Goal: Task Accomplishment & Management: Use online tool/utility

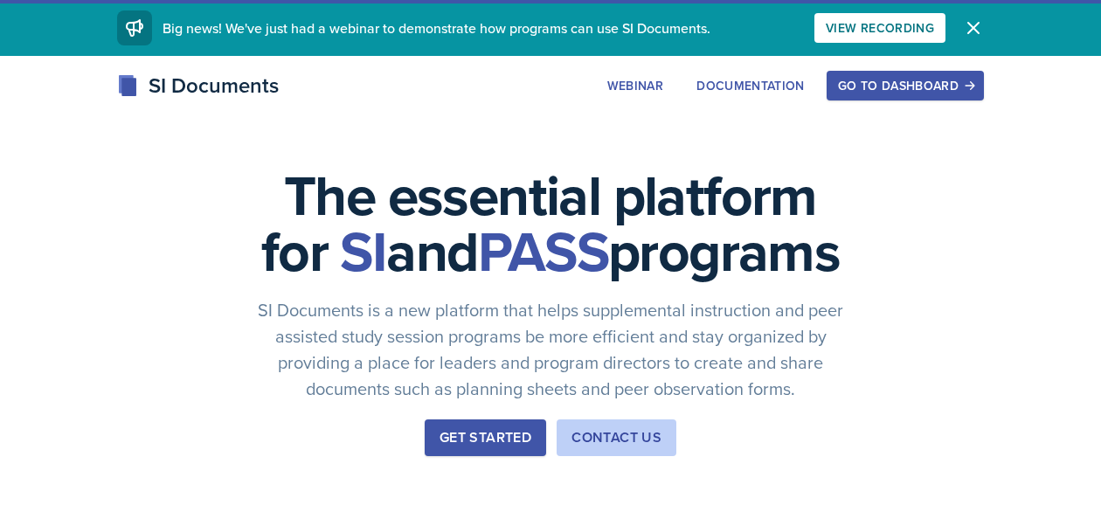
click at [959, 80] on div "Go to Dashboard" at bounding box center [905, 86] width 135 height 14
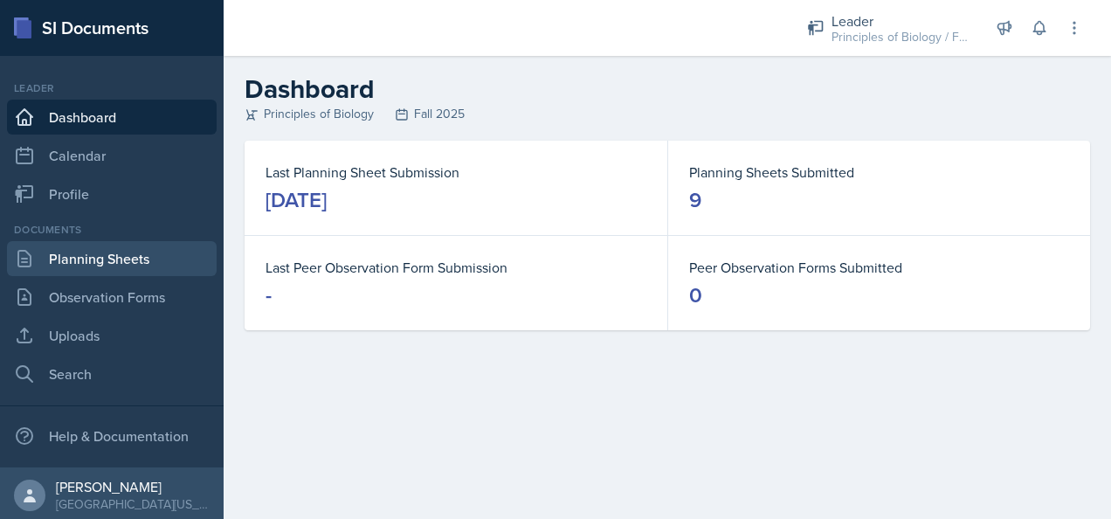
click at [161, 264] on link "Planning Sheets" at bounding box center [112, 258] width 210 height 35
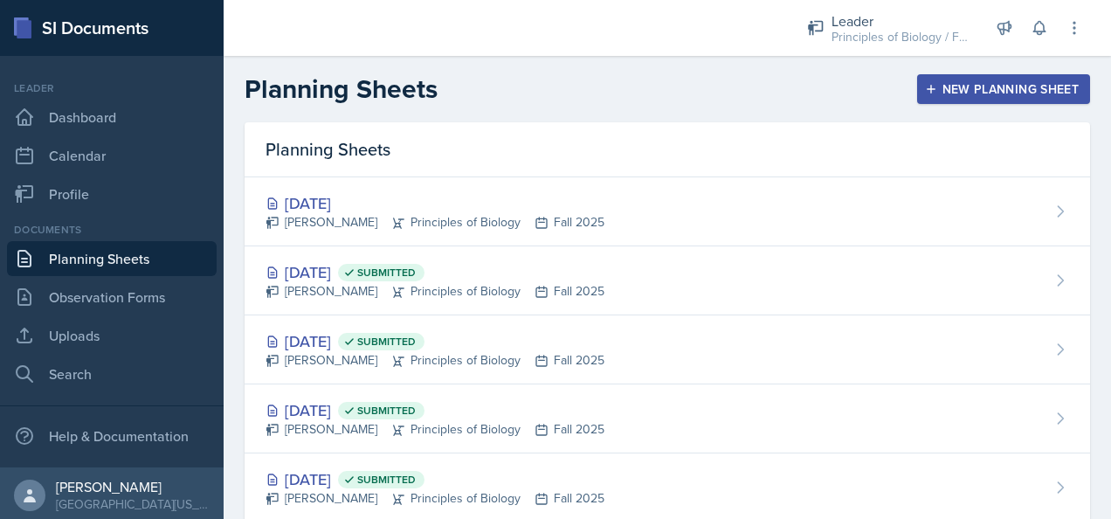
click at [991, 87] on div "New Planning Sheet" at bounding box center [1004, 89] width 150 height 14
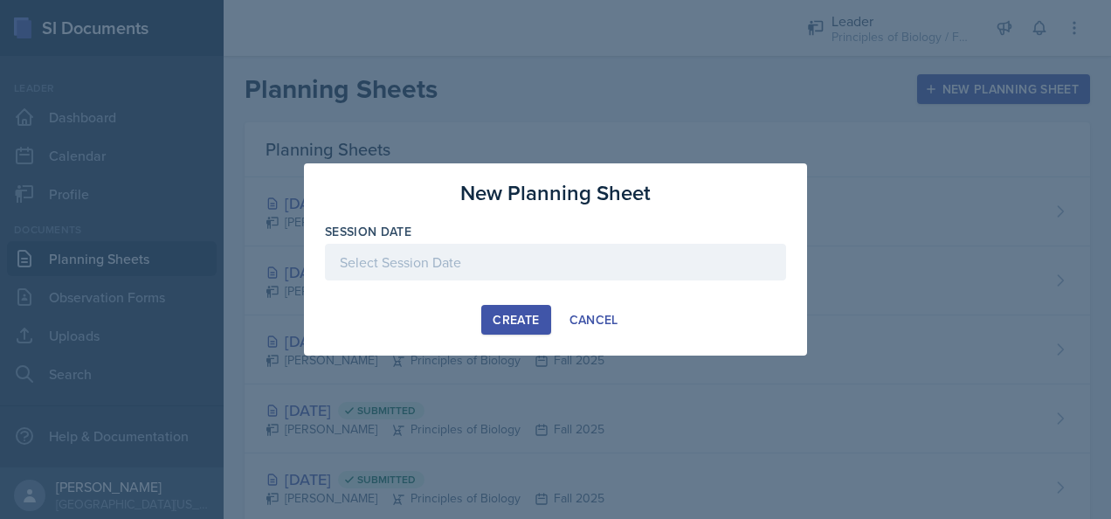
click at [405, 255] on div at bounding box center [555, 262] width 461 height 37
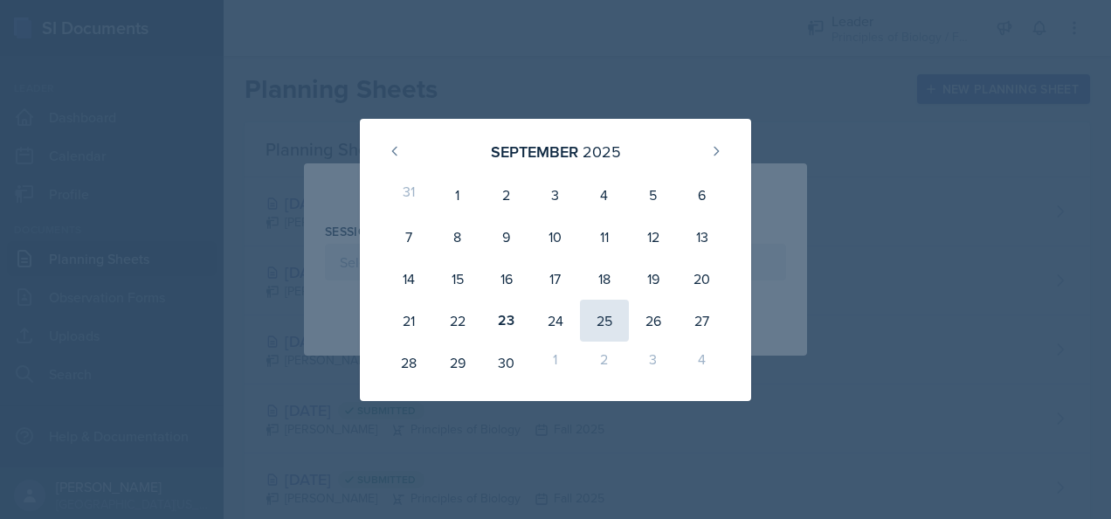
click at [608, 310] on div "25" at bounding box center [604, 321] width 49 height 42
type input "[DATE]"
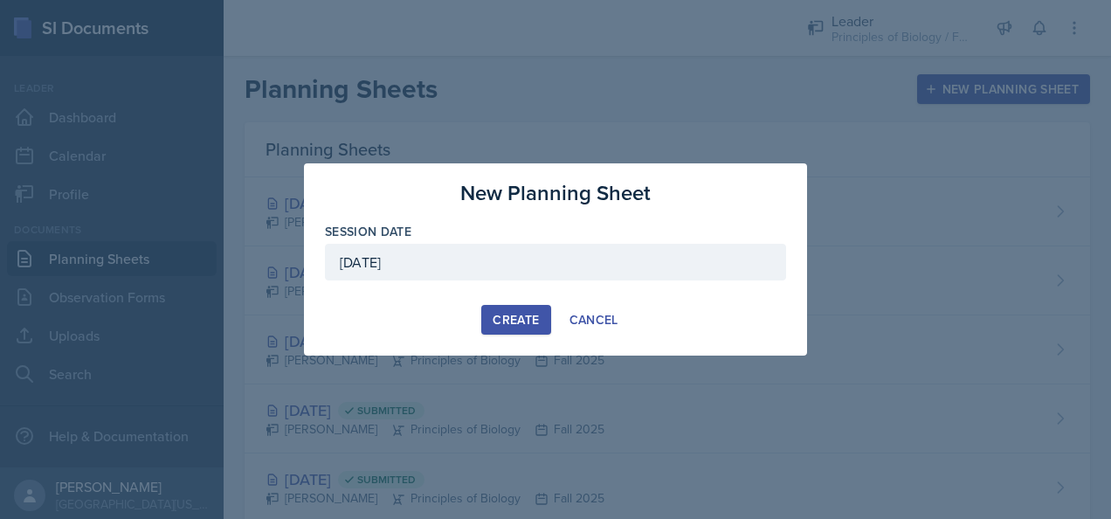
click at [515, 318] on div "Create" at bounding box center [516, 320] width 46 height 14
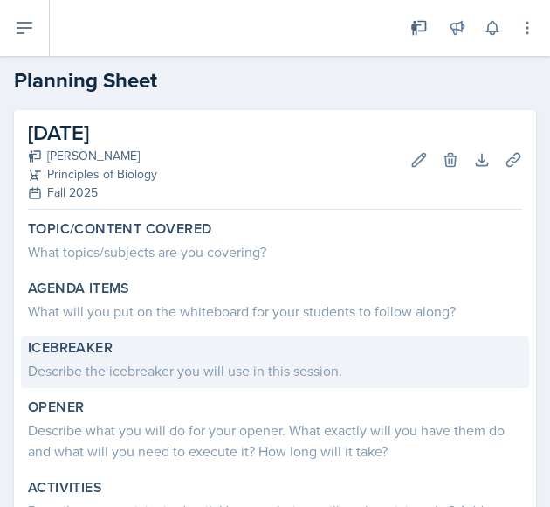
click at [197, 373] on div "Describe the icebreaker you will use in this session." at bounding box center [275, 370] width 494 height 21
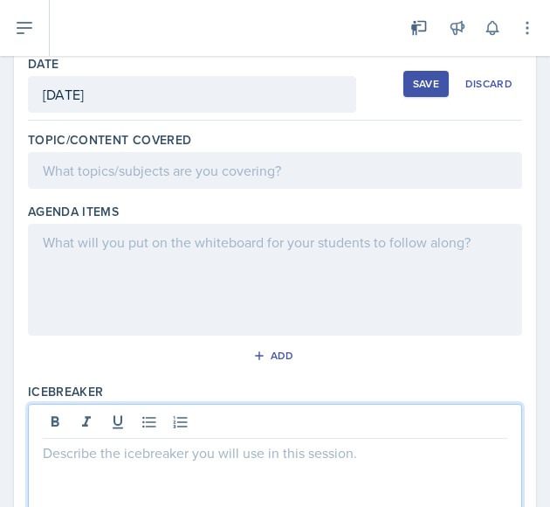
click at [110, 442] on p at bounding box center [275, 452] width 465 height 21
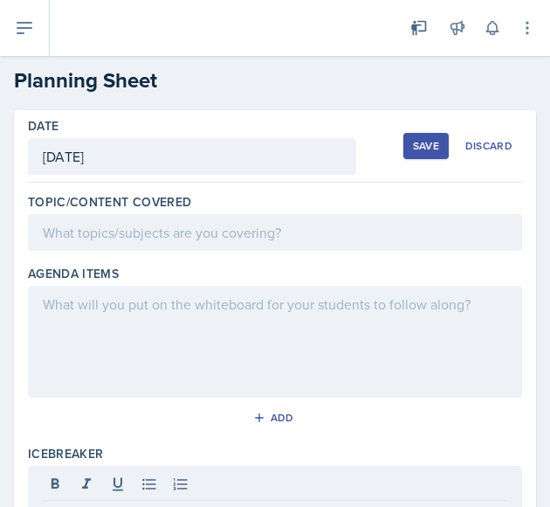
click at [413, 142] on div "Save" at bounding box center [426, 146] width 26 height 14
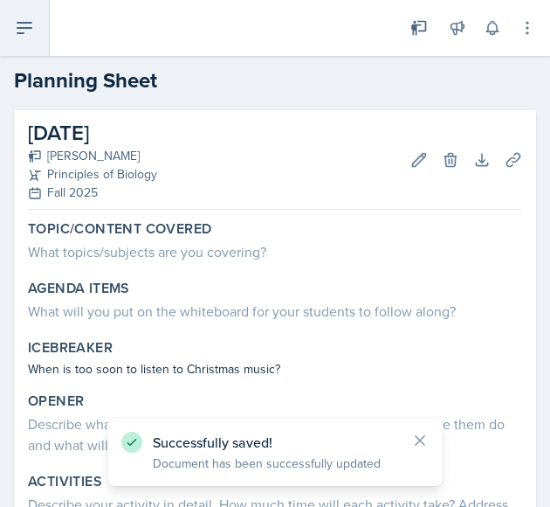
click at [24, 24] on icon at bounding box center [24, 27] width 21 height 21
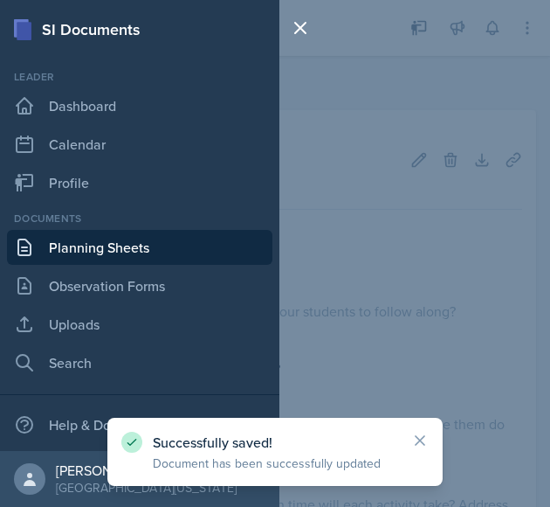
click at [105, 241] on link "Planning Sheets" at bounding box center [140, 247] width 266 height 35
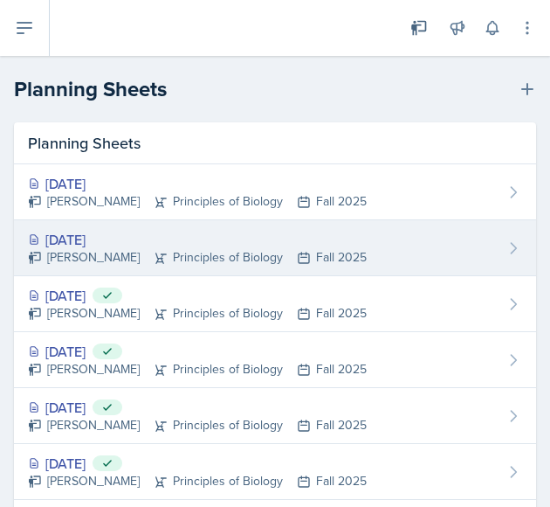
click at [211, 232] on div "[DATE]" at bounding box center [197, 239] width 339 height 21
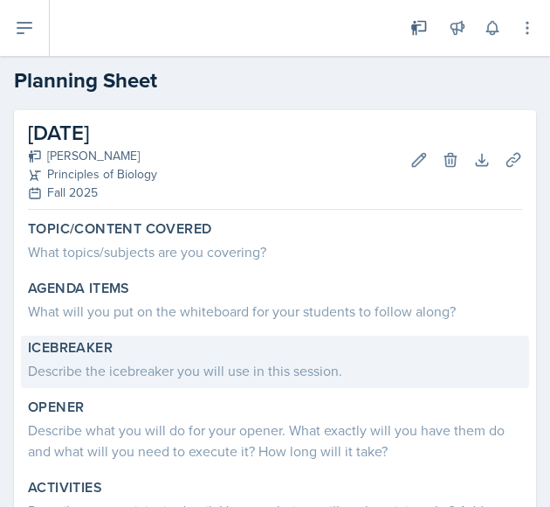
click at [211, 358] on div "Describe the icebreaker you will use in this session." at bounding box center [275, 368] width 494 height 24
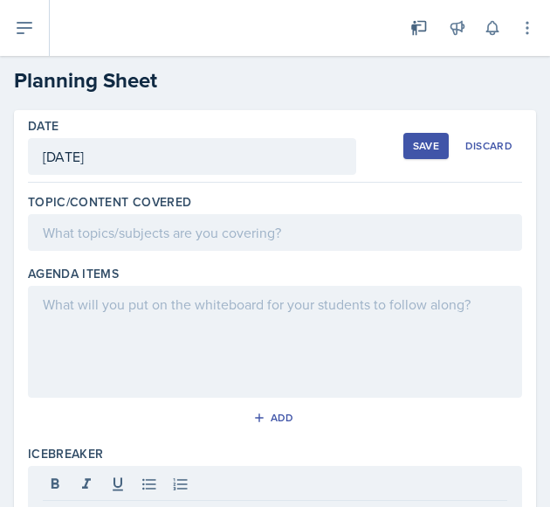
click at [413, 146] on div "Save" at bounding box center [426, 146] width 26 height 14
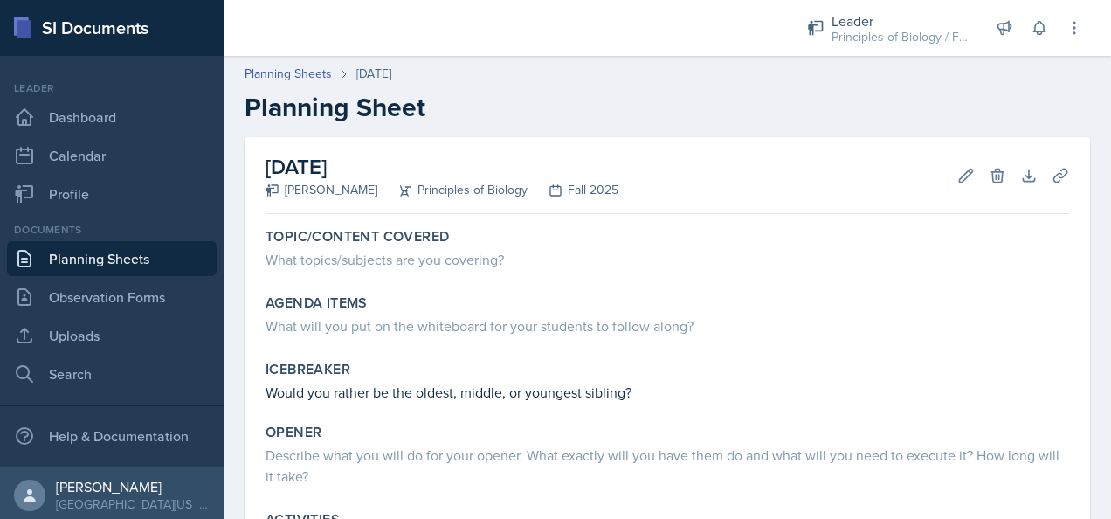
click at [87, 246] on link "Planning Sheets" at bounding box center [112, 258] width 210 height 35
